Goal: Task Accomplishment & Management: Manage account settings

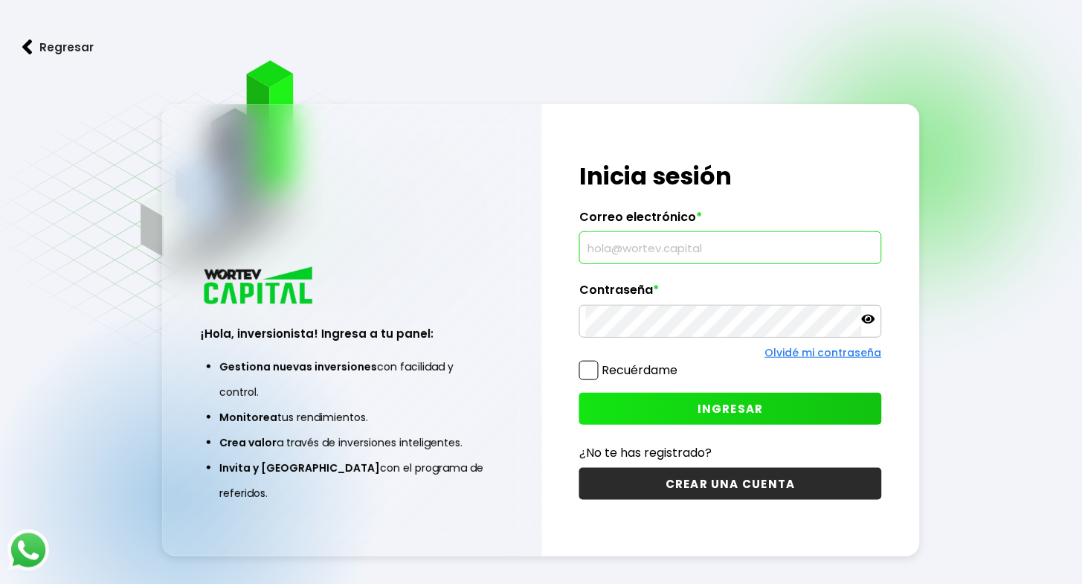
click at [776, 249] on input "text" at bounding box center [730, 247] width 289 height 31
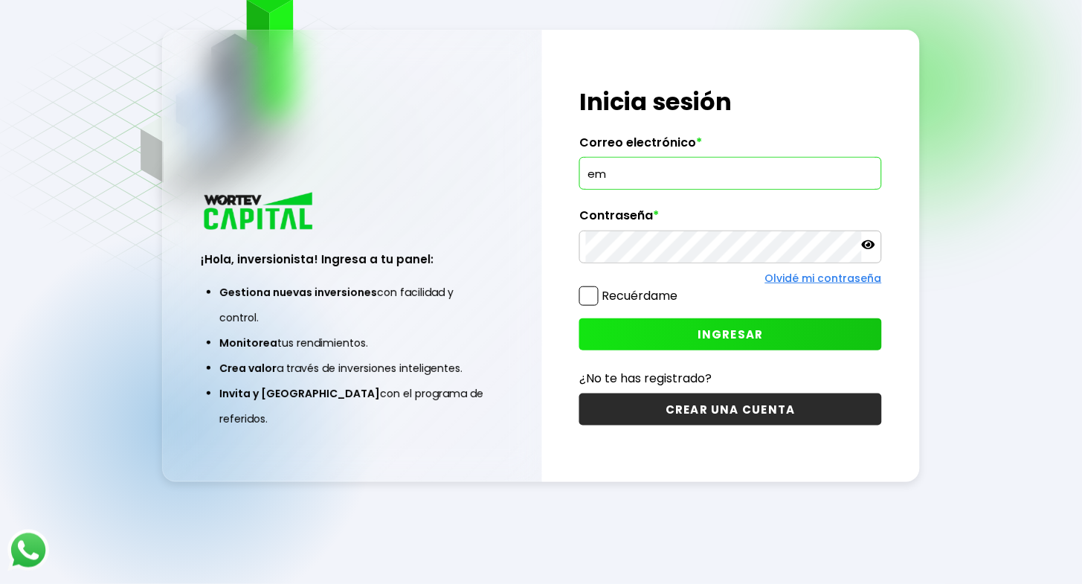
type input "e"
type input "[EMAIL_ADDRESS][DOMAIN_NAME]"
click at [724, 335] on span "INGRESAR" at bounding box center [730, 334] width 66 height 16
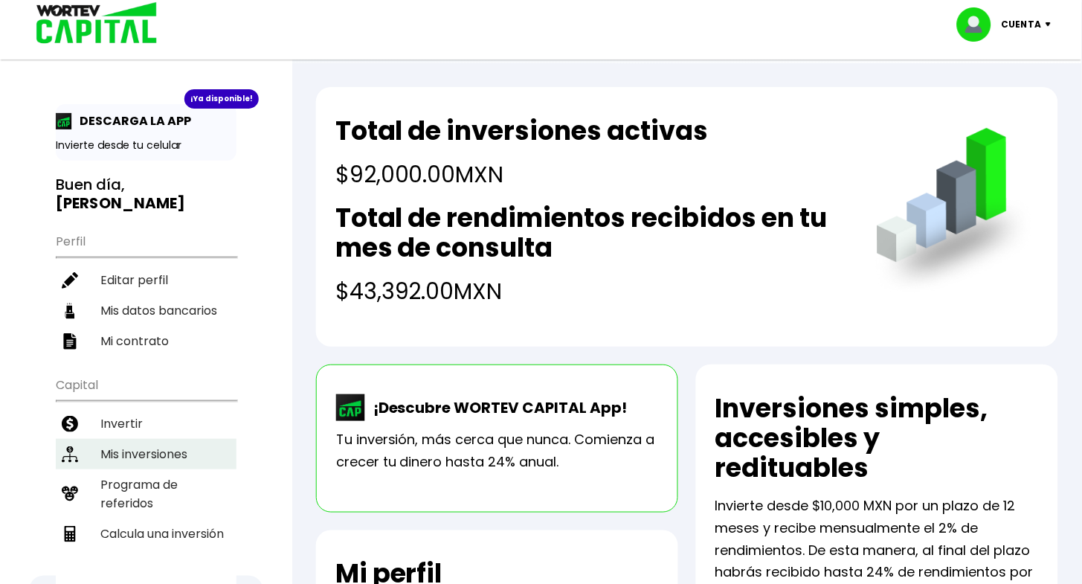
click at [135, 439] on li "Mis inversiones" at bounding box center [146, 454] width 181 height 30
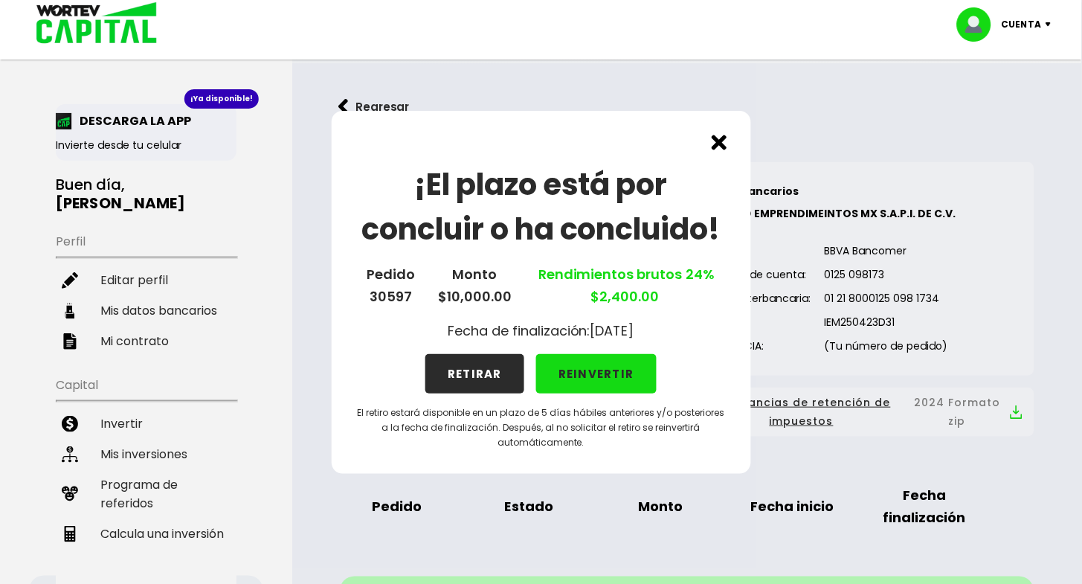
click at [468, 368] on button "RETIRAR" at bounding box center [474, 373] width 99 height 39
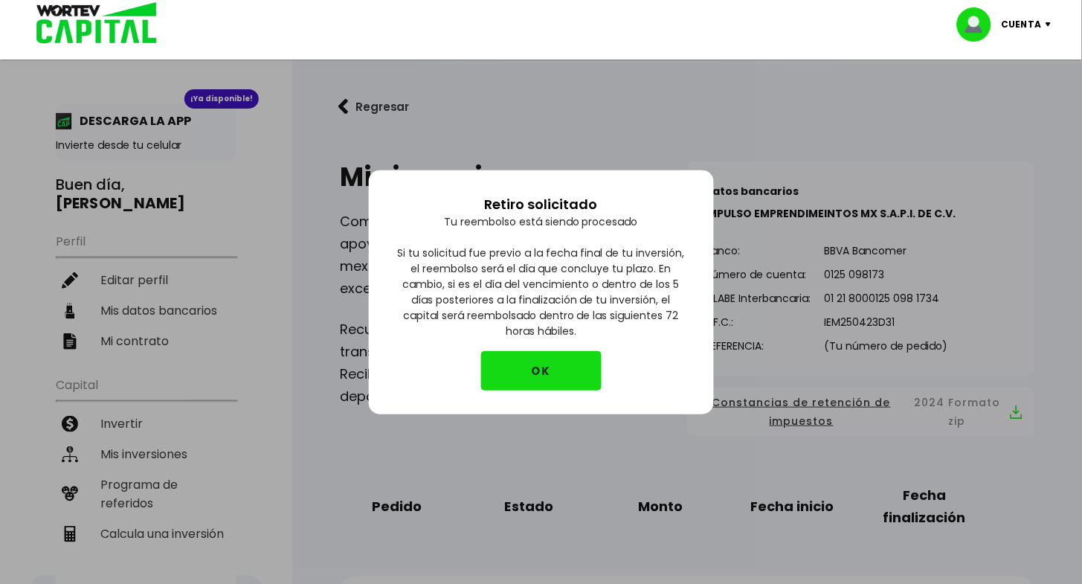
click at [552, 367] on button "OK" at bounding box center [541, 370] width 120 height 39
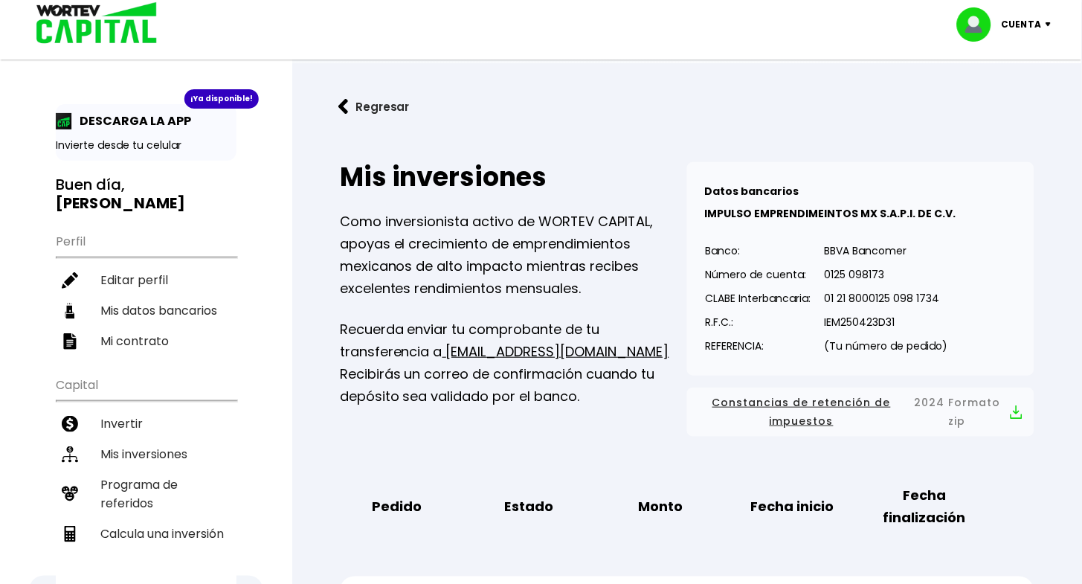
click at [1043, 28] on div "Cuenta" at bounding box center [1009, 24] width 105 height 34
click at [1017, 99] on li "Cerrar sesión" at bounding box center [1006, 99] width 119 height 30
